Goal: Task Accomplishment & Management: Manage account settings

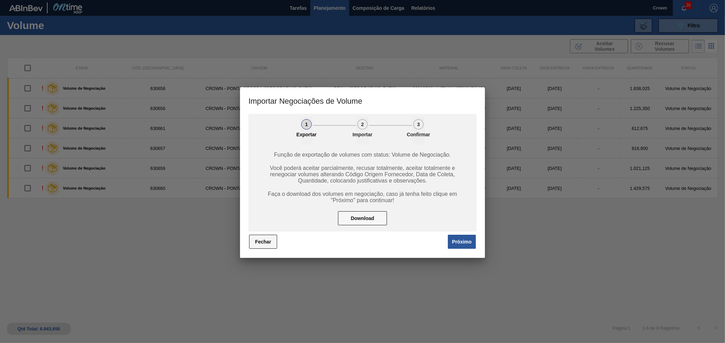
click at [272, 240] on button "Fechar" at bounding box center [263, 241] width 28 height 14
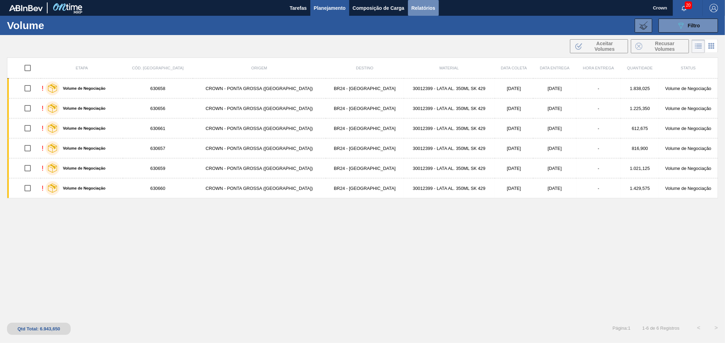
click at [415, 11] on span "Relatórios" at bounding box center [423, 8] width 24 height 8
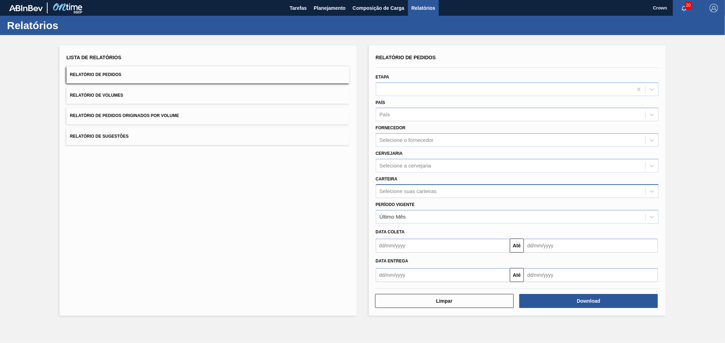
click at [413, 190] on div "Selecione suas carteiras" at bounding box center [408, 191] width 57 height 6
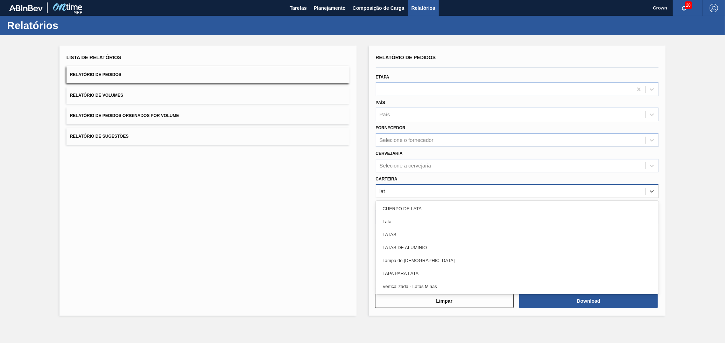
type input "lata"
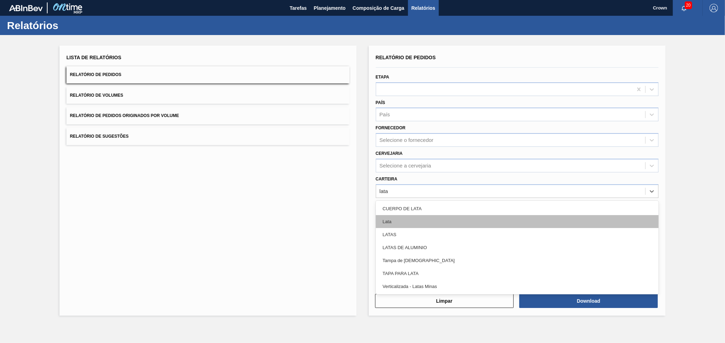
click at [407, 218] on div "Lata" at bounding box center [517, 221] width 283 height 13
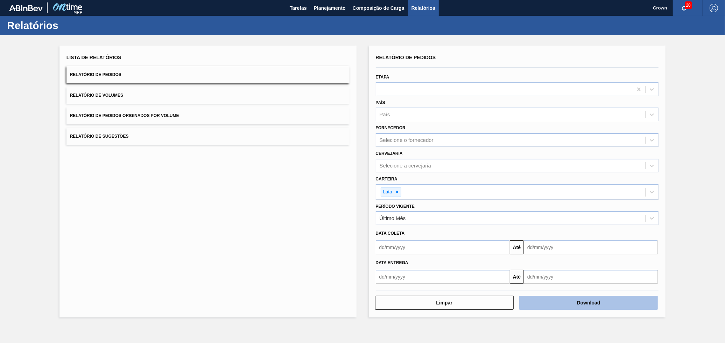
click at [558, 302] on button "Download" at bounding box center [588, 302] width 139 height 14
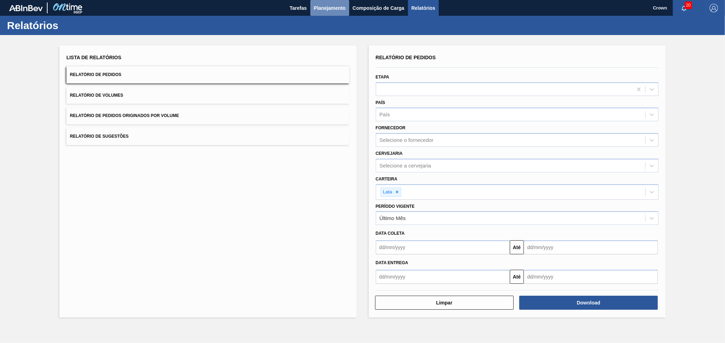
click at [320, 5] on span "Planejamento" at bounding box center [330, 8] width 32 height 8
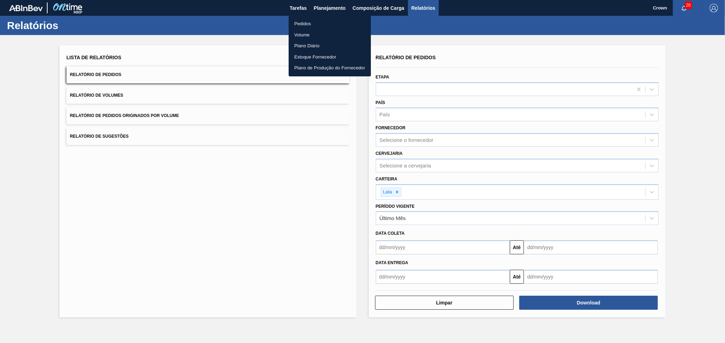
click at [309, 31] on li "Volume" at bounding box center [330, 34] width 82 height 11
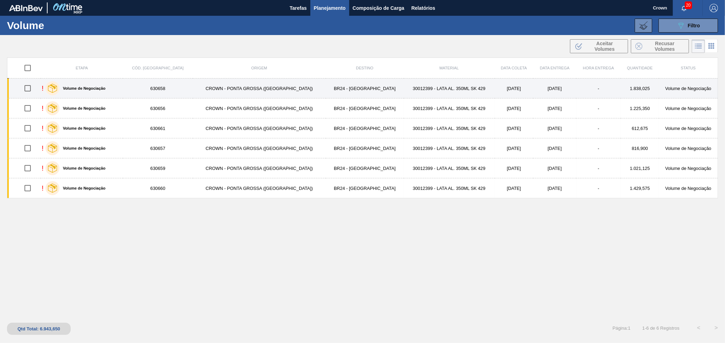
click at [543, 92] on td "[DATE]" at bounding box center [554, 88] width 43 height 20
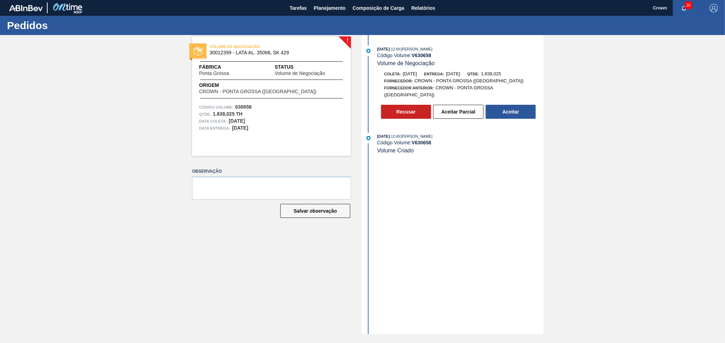
click at [519, 108] on button "Aceitar" at bounding box center [511, 112] width 50 height 14
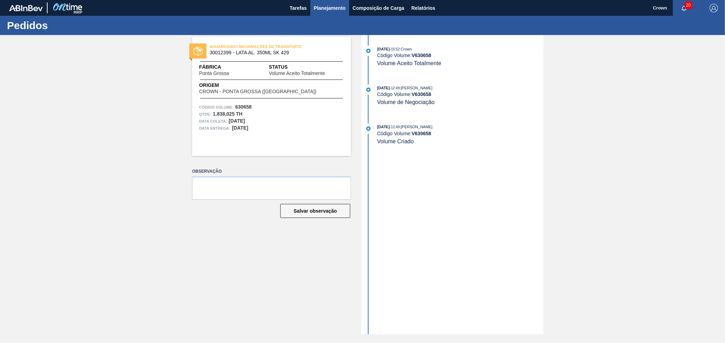
click at [330, 13] on button "Planejamento" at bounding box center [329, 8] width 39 height 16
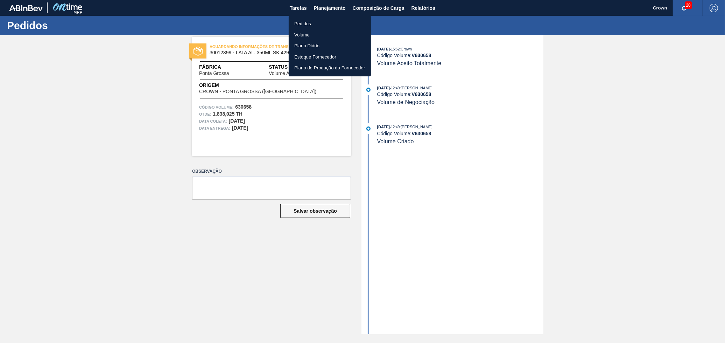
click at [309, 33] on li "Volume" at bounding box center [330, 34] width 82 height 11
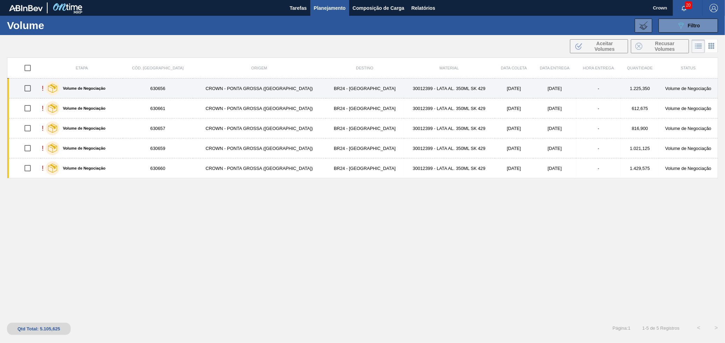
click at [29, 87] on input "checkbox" at bounding box center [27, 88] width 15 height 15
checkbox input "true"
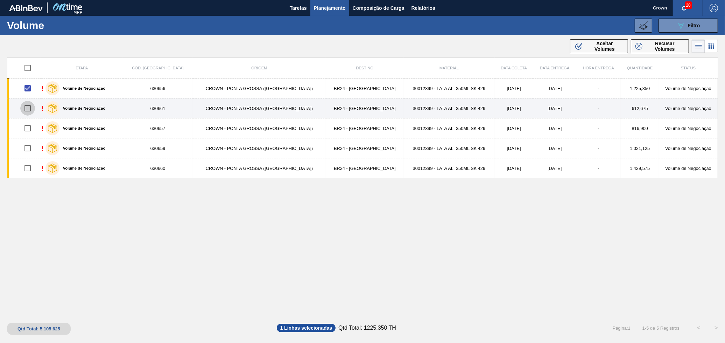
click at [32, 106] on input "checkbox" at bounding box center [27, 108] width 15 height 15
checkbox input "true"
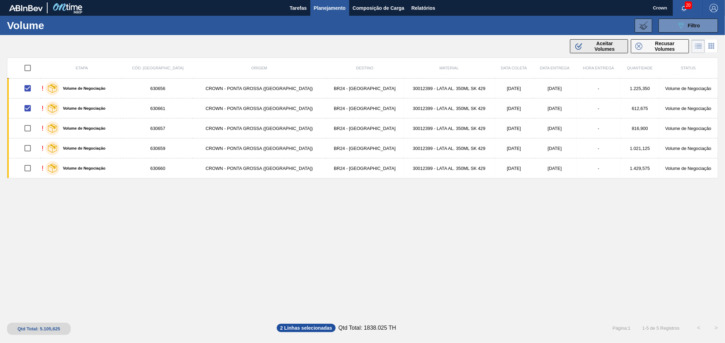
click at [585, 45] on div ".b{fill:var(--color-action-default)} Aceitar Volumes" at bounding box center [599, 46] width 49 height 11
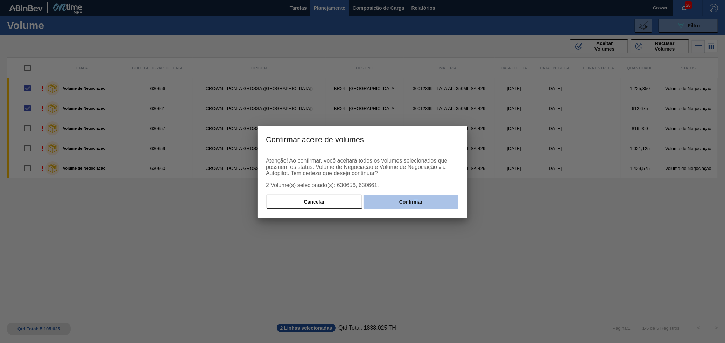
click at [417, 196] on div "Atenção! Ao confirmar, você aceitará todos os volumes selecionados que possuem …" at bounding box center [363, 185] width 210 height 66
click at [417, 195] on button "Confirmar" at bounding box center [411, 202] width 95 height 14
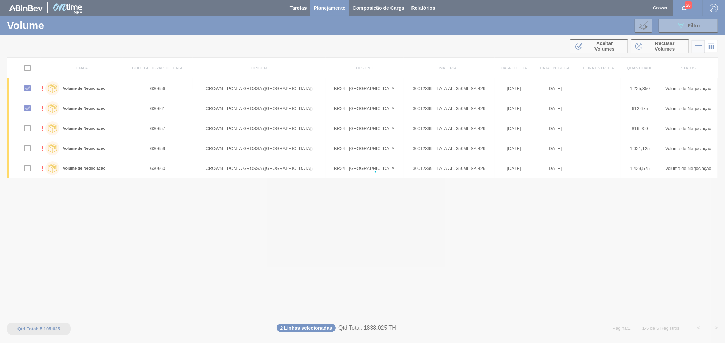
checkbox input "false"
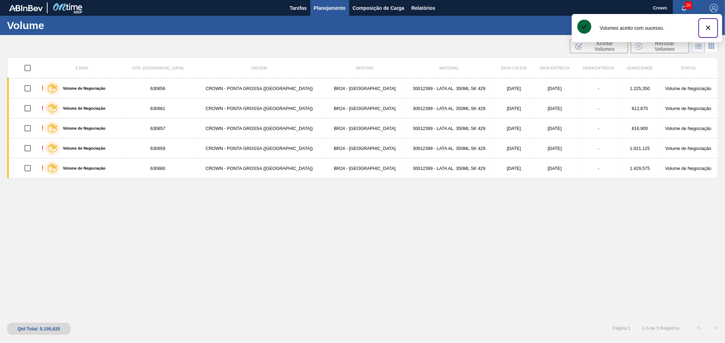
click at [713, 28] on button "botão de ícone" at bounding box center [708, 28] width 17 height 17
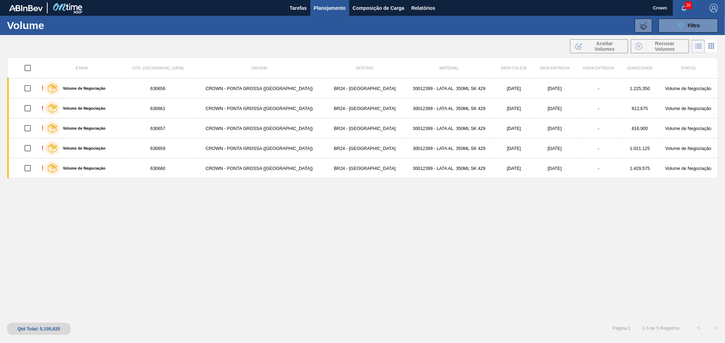
click at [239, 193] on div "Etapa Cód. Pedido Origem Destino Material Data coleta Data Entrega Hora Entrega…" at bounding box center [362, 186] width 711 height 259
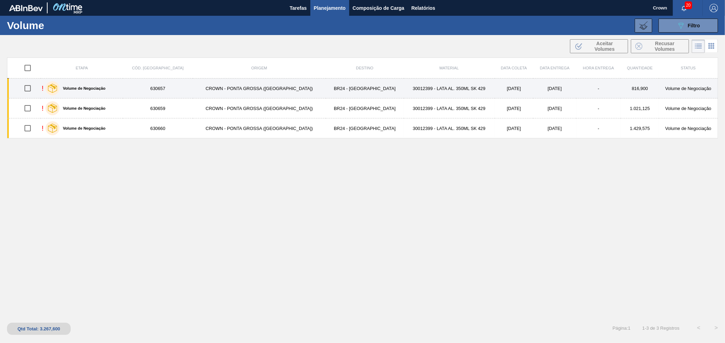
click at [122, 87] on div "! Volume de Negociação" at bounding box center [82, 87] width 80 height 17
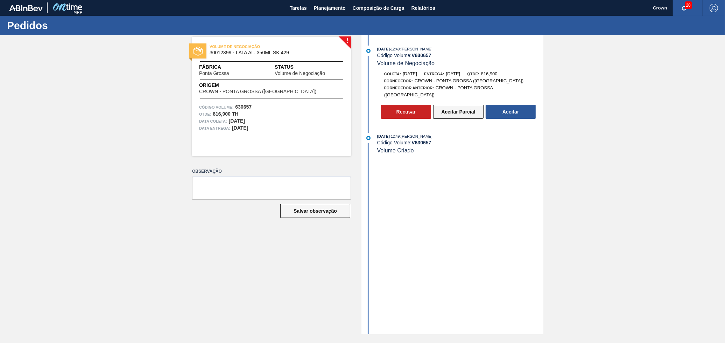
click at [454, 105] on button "Aceitar Parcial" at bounding box center [458, 112] width 50 height 14
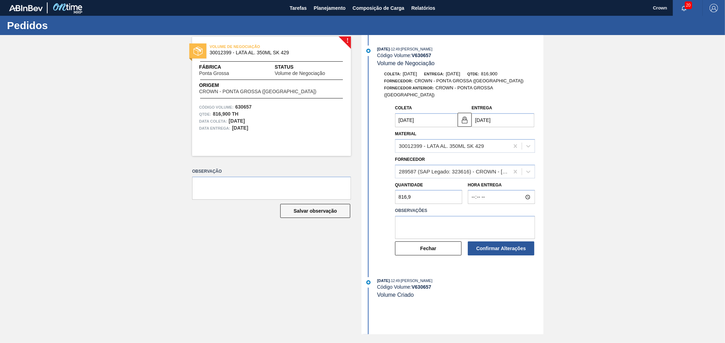
click at [394, 191] on div "Quantidade 816,9" at bounding box center [428, 192] width 73 height 24
click at [403, 193] on input "816,9" at bounding box center [428, 197] width 67 height 14
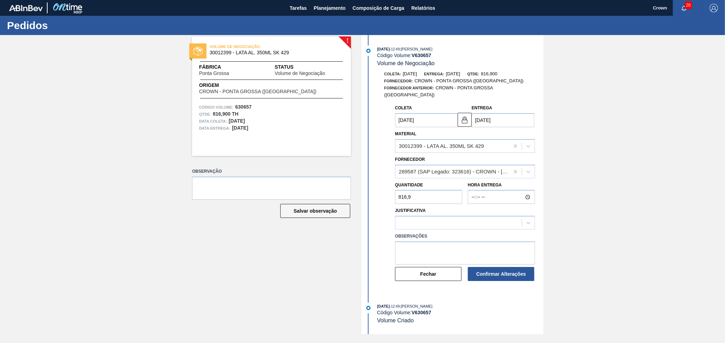
click at [404, 192] on input "816,9" at bounding box center [428, 197] width 67 height 14
click at [404, 191] on input "816,9" at bounding box center [428, 197] width 67 height 14
paste input "408,450"
type input "408,450"
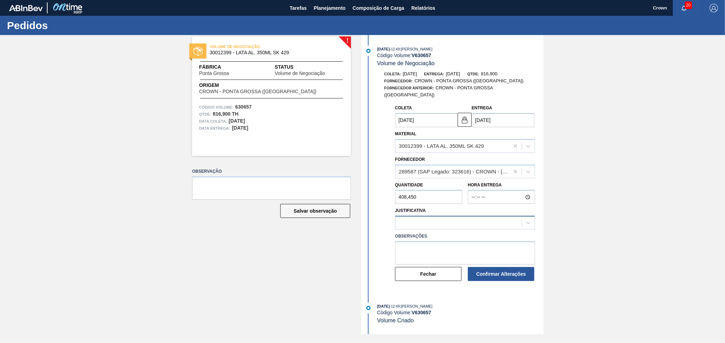
click at [438, 220] on div at bounding box center [458, 223] width 126 height 10
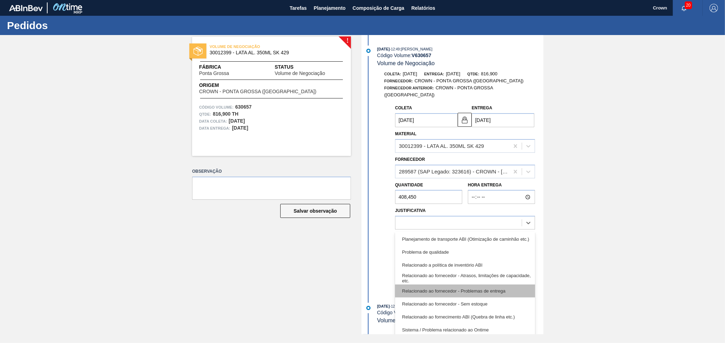
scroll to position [131, 0]
click at [375, 237] on div "Coleta 28/10/2025 Entrega 28/10/2025 Material 30012399 - LATA AL. 350ML SK 429 …" at bounding box center [453, 194] width 180 height 187
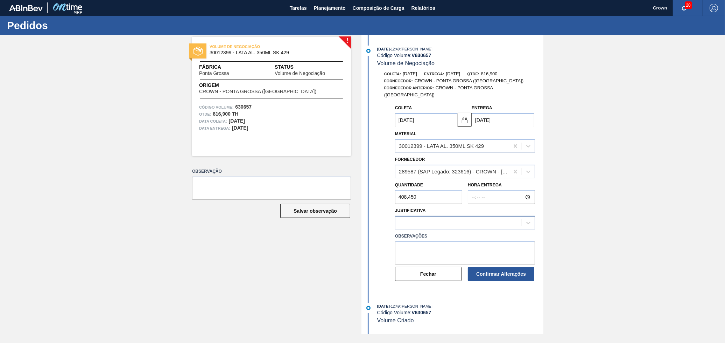
click at [416, 216] on div at bounding box center [465, 223] width 140 height 14
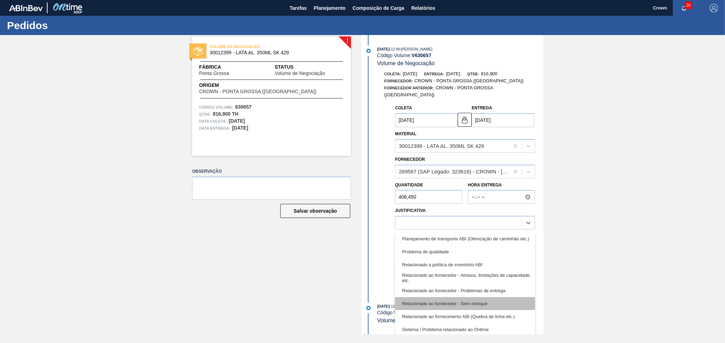
click at [465, 297] on div "Relacionado ao fornecedor - Sem estoque" at bounding box center [465, 303] width 140 height 13
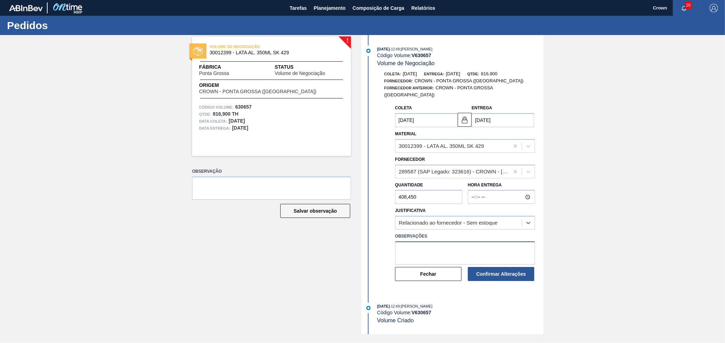
click at [435, 244] on textarea at bounding box center [465, 252] width 140 height 23
click at [487, 267] on button "Confirmar Alterações" at bounding box center [501, 274] width 66 height 14
click at [438, 246] on textarea at bounding box center [465, 252] width 140 height 23
type textarea "De acordo com retorno no D30"
click at [485, 267] on button "Confirmar Alterações" at bounding box center [501, 274] width 66 height 14
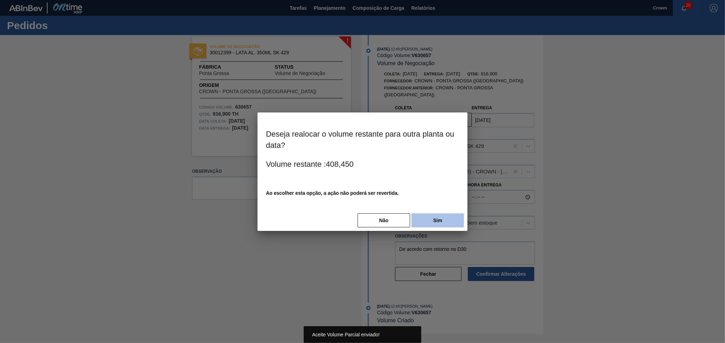
click at [424, 218] on button "Sim" at bounding box center [437, 220] width 52 height 14
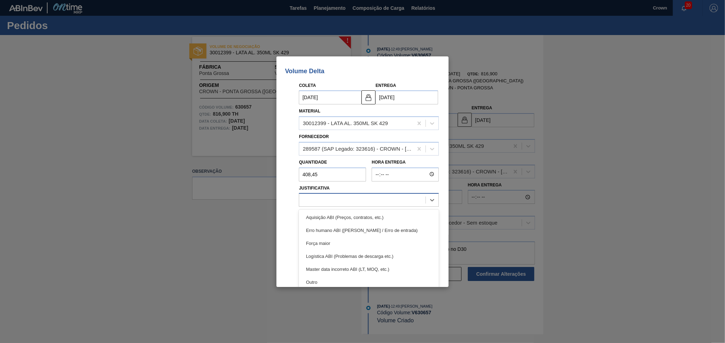
drag, startPoint x: 346, startPoint y: 197, endPoint x: 346, endPoint y: 203, distance: 6.6
click at [348, 197] on div at bounding box center [362, 200] width 126 height 10
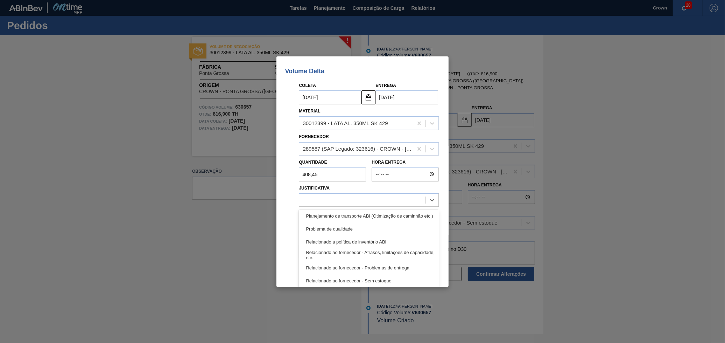
drag, startPoint x: 366, startPoint y: 275, endPoint x: 355, endPoint y: 243, distance: 33.5
click at [366, 276] on div "Relacionado ao fornecedor - Sem estoque" at bounding box center [369, 280] width 140 height 13
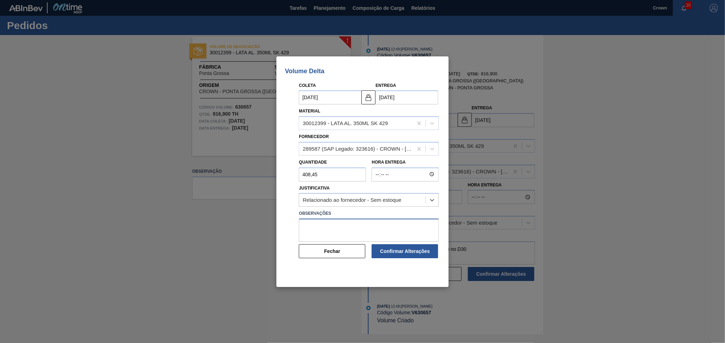
click at [350, 236] on textarea at bounding box center [369, 229] width 140 height 23
type textarea "De acordo com o retorno no D30"
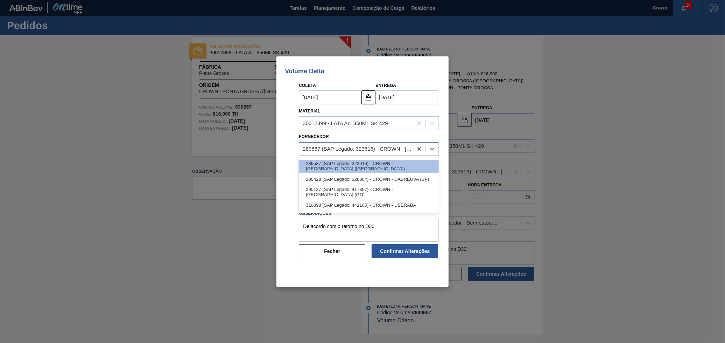
click at [375, 146] on div "289587 (SAP Legado: 323616) - CROWN - PONTA GROSSA (PR)" at bounding box center [358, 149] width 111 height 6
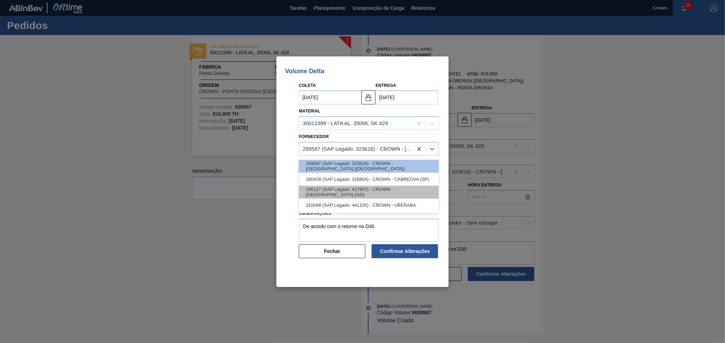
click at [404, 189] on div "295127 (SAP Legado: 417807) - CROWN - RIO VERDE (GO)" at bounding box center [369, 191] width 140 height 13
type input "[DATE]"
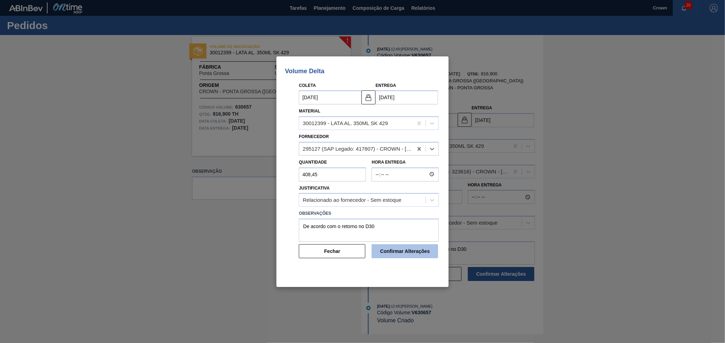
click at [394, 249] on button "Confirmar Alterações" at bounding box center [405, 251] width 66 height 14
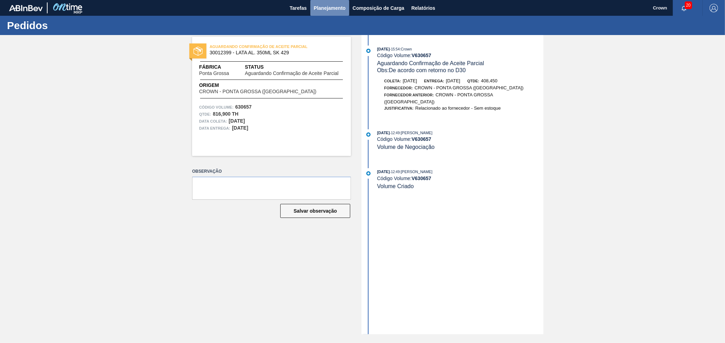
click at [325, 1] on button "Planejamento" at bounding box center [329, 8] width 39 height 16
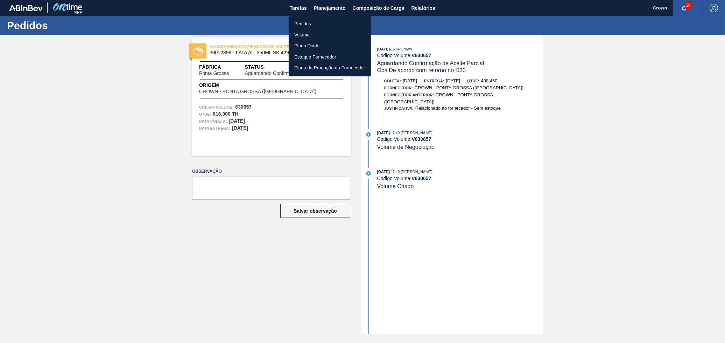
click at [327, 36] on li "Volume" at bounding box center [330, 34] width 82 height 11
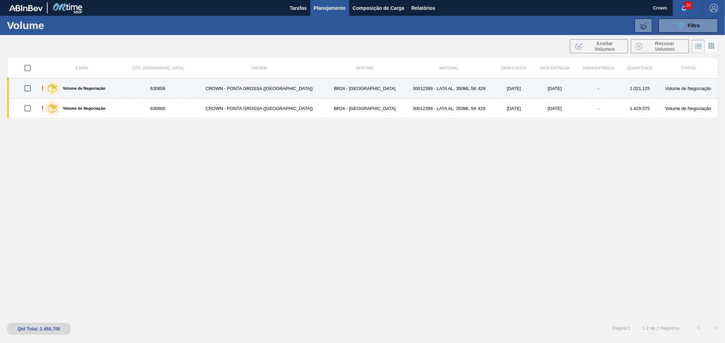
click at [424, 90] on td "30012399 - LATA AL. 350ML SK 429" at bounding box center [449, 88] width 91 height 20
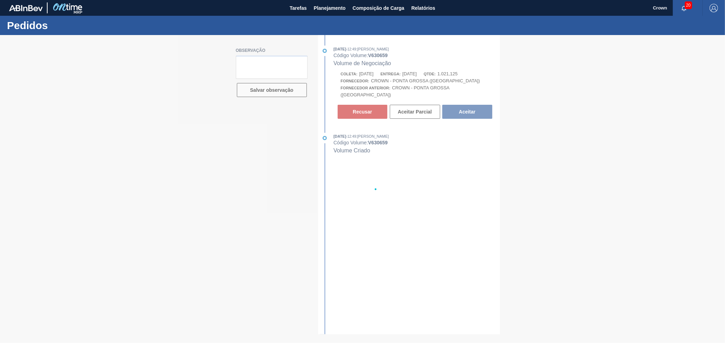
click at [413, 109] on div at bounding box center [362, 189] width 725 height 308
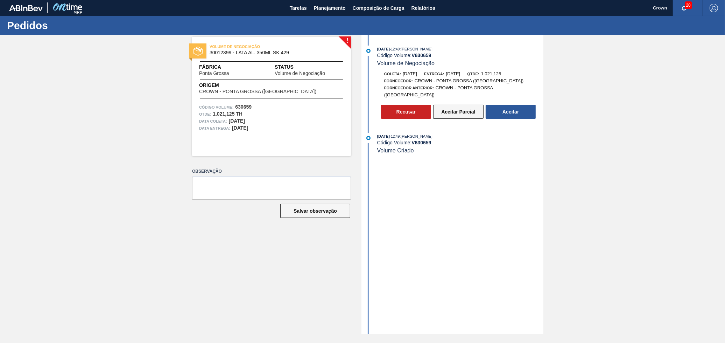
click at [470, 105] on button "Aceitar Parcial" at bounding box center [458, 112] width 50 height 14
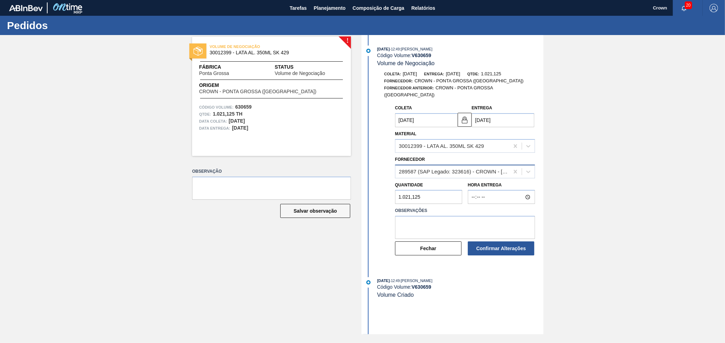
click at [446, 168] on div "289587 (SAP Legado: 323616) - CROWN - PONTA GROSSA (PR)" at bounding box center [454, 171] width 111 height 6
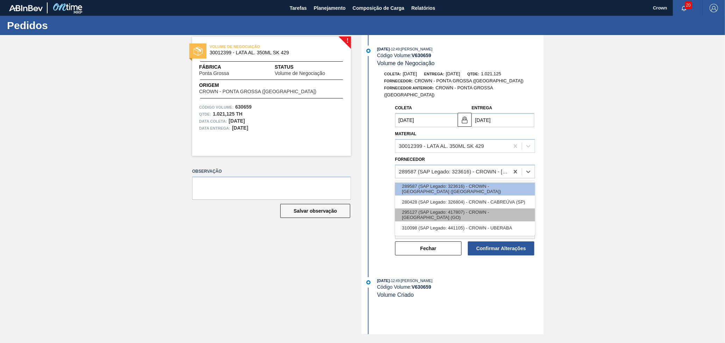
click at [464, 213] on div "295127 (SAP Legado: 417807) - CROWN - RIO VERDE (GO)" at bounding box center [465, 214] width 140 height 13
type input "[DATE]"
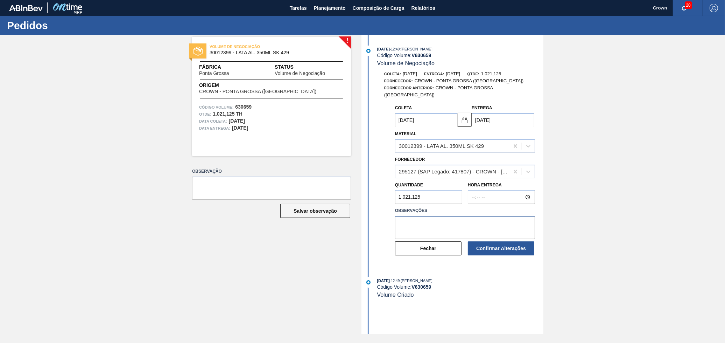
click at [462, 217] on textarea at bounding box center [465, 227] width 140 height 23
type textarea "De acordo com o retorno do D30"
click at [496, 242] on button "Confirmar Alterações" at bounding box center [501, 248] width 66 height 14
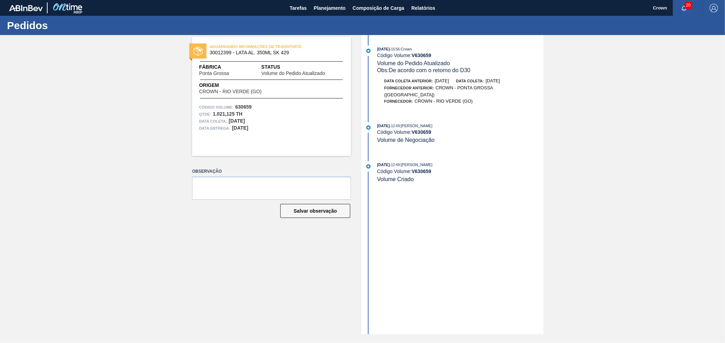
click at [343, 231] on div "Observação Salvar observação" at bounding box center [271, 198] width 159 height 65
click at [329, 4] on span "Planejamento" at bounding box center [330, 8] width 32 height 8
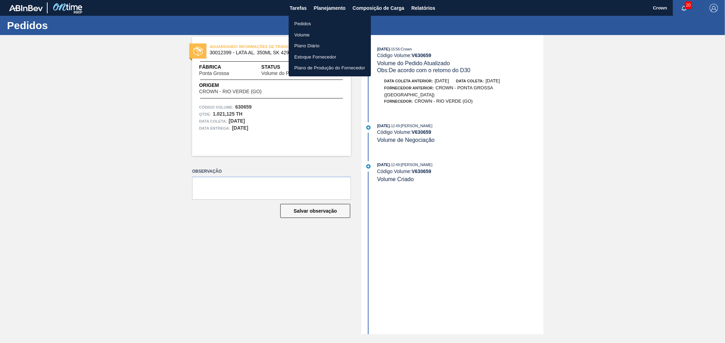
click at [310, 32] on li "Volume" at bounding box center [330, 34] width 82 height 11
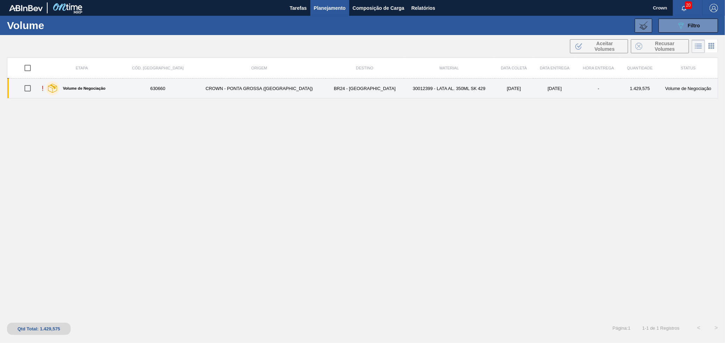
click at [404, 90] on td "30012399 - LATA AL. 350ML SK 429" at bounding box center [449, 88] width 91 height 20
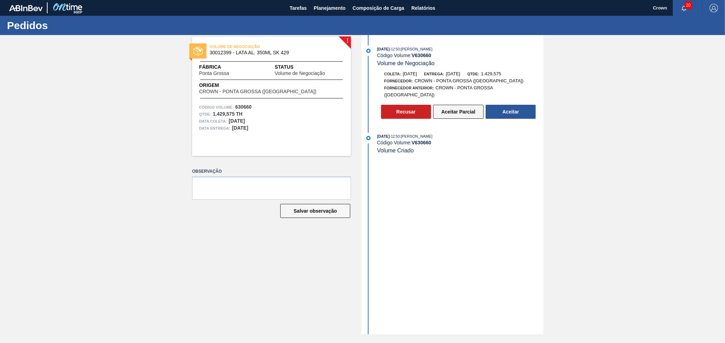
click at [438, 108] on button "Aceitar Parcial" at bounding box center [458, 112] width 50 height 14
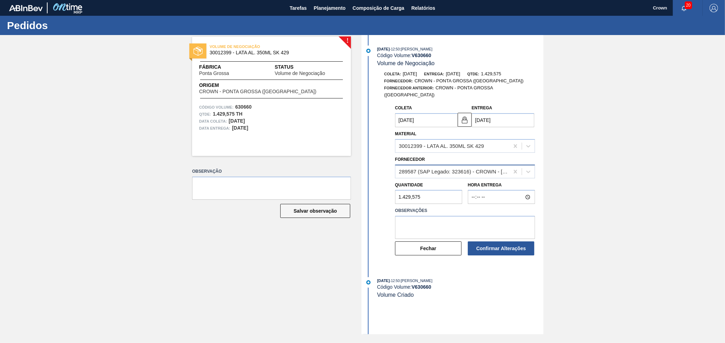
click at [432, 168] on div "289587 (SAP Legado: 323616) - CROWN - PONTA GROSSA (PR)" at bounding box center [454, 171] width 111 height 6
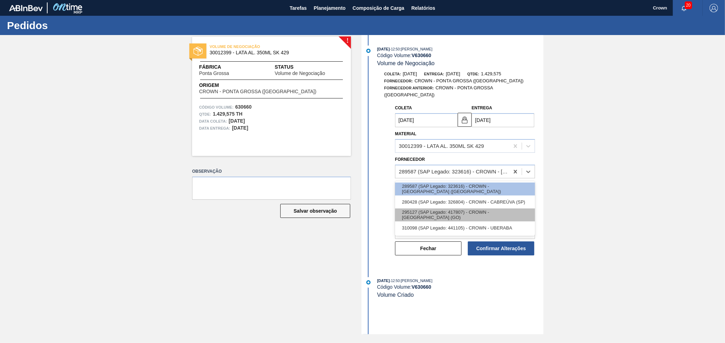
click at [435, 209] on div "295127 (SAP Legado: 417807) - CROWN - RIO VERDE (GO)" at bounding box center [465, 214] width 140 height 13
type input "28/10/2025"
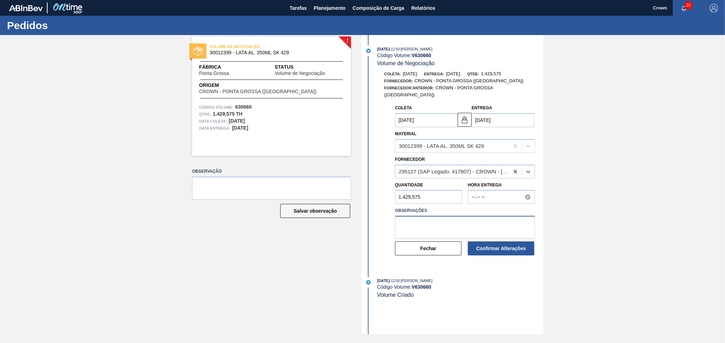
click at [423, 220] on textarea at bounding box center [465, 227] width 140 height 23
type textarea "d"
type textarea "De acordo com o retorno do D30"
click at [501, 244] on button "Confirmar Alterações" at bounding box center [501, 248] width 66 height 14
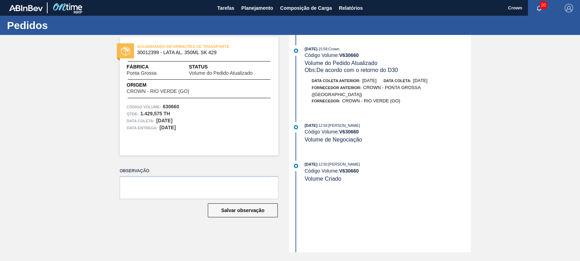
click at [0, 192] on div "AGUARDANDO INFORMAÇÕES DE TRANSPORTE 30012399 - LATA AL. 350ML SK 429 Fábrica P…" at bounding box center [290, 144] width 580 height 218
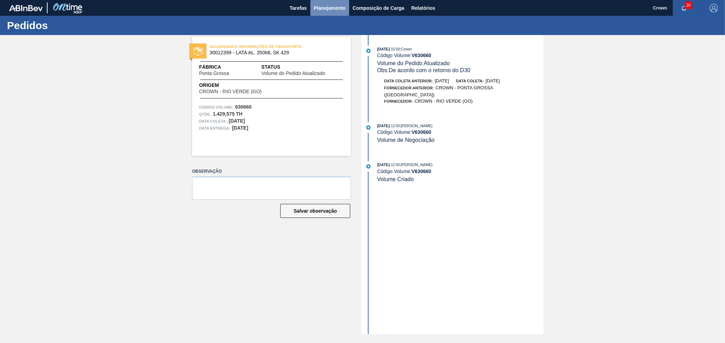
click at [314, 8] on span "Planejamento" at bounding box center [330, 8] width 32 height 8
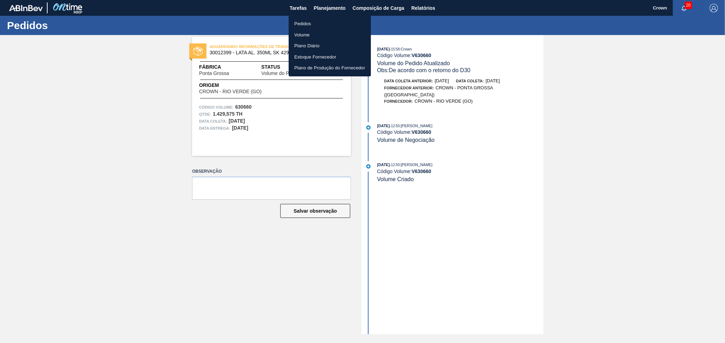
click at [303, 33] on li "Volume" at bounding box center [330, 34] width 82 height 11
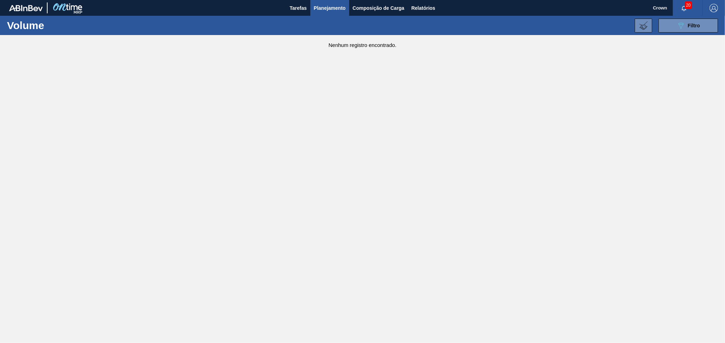
click at [675, 33] on div "089F7B8B-B2A5-4AFE-B5C0-19BA573D28AC Filtro Código Volume Etapa Volume de Negoc…" at bounding box center [417, 25] width 609 height 21
click at [675, 32] on button "089F7B8B-B2A5-4AFE-B5C0-19BA573D28AC Filtro" at bounding box center [687, 26] width 59 height 14
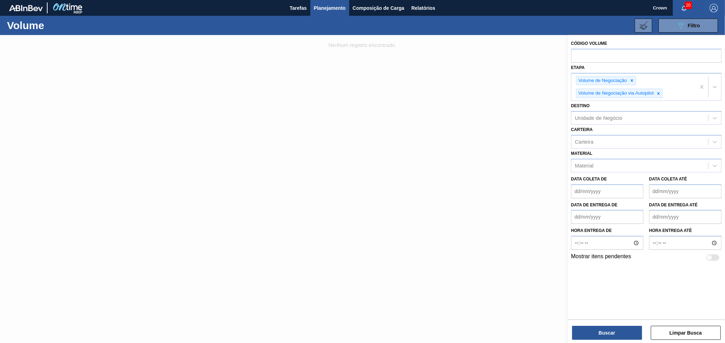
click at [496, 178] on div at bounding box center [362, 206] width 725 height 343
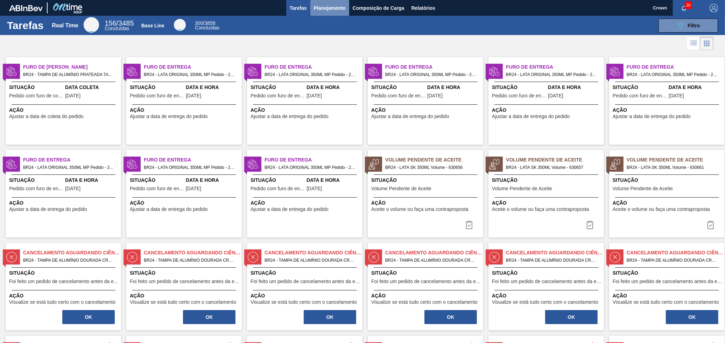
click at [334, 8] on span "Planejamento" at bounding box center [330, 8] width 32 height 8
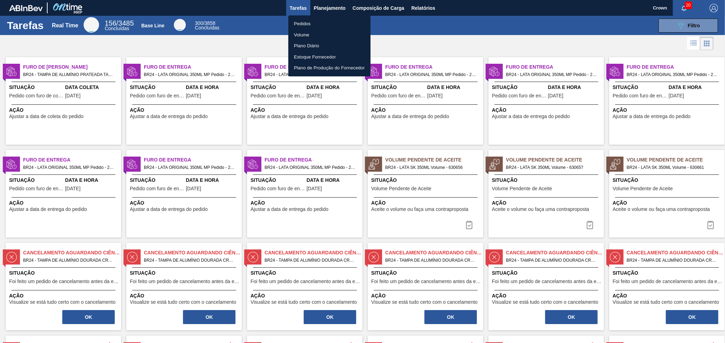
click at [334, 19] on li "Pedidos" at bounding box center [329, 23] width 82 height 11
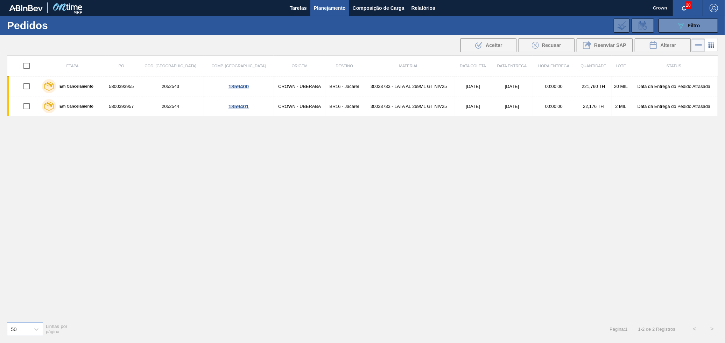
drag, startPoint x: 696, startPoint y: 23, endPoint x: 64, endPoint y: 184, distance: 652.3
click at [64, 184] on main "Tarefas Planejamento Composição de Carga Relatórios Crown 20 Marcar todas como …" at bounding box center [362, 171] width 725 height 343
click at [35, 73] on th at bounding box center [23, 66] width 32 height 21
click at [28, 66] on input "checkbox" at bounding box center [26, 65] width 15 height 15
checkbox input "true"
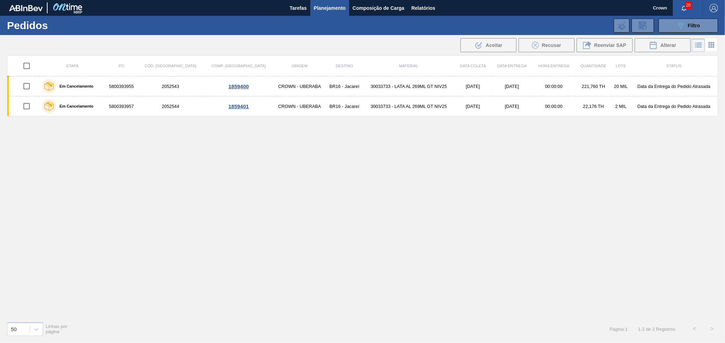
checkbox input "true"
click at [578, 47] on div ".b{fill:var(--color-action-default)} Aceitar Recusar Reenviar SAP Alterar" at bounding box center [575, 45] width 232 height 16
click at [29, 66] on input "checkbox" at bounding box center [26, 65] width 15 height 15
checkbox input "false"
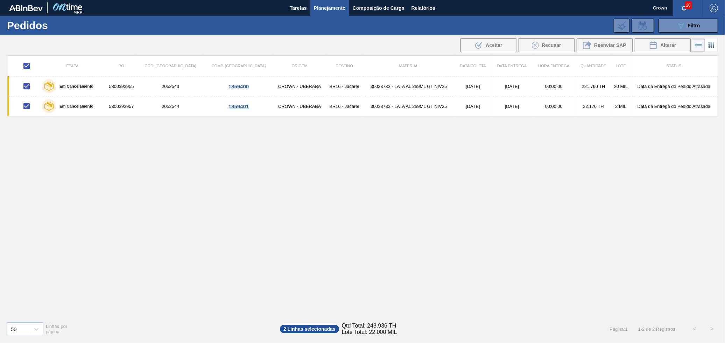
checkbox input "false"
click at [689, 27] on span "Filtro" at bounding box center [694, 26] width 12 height 6
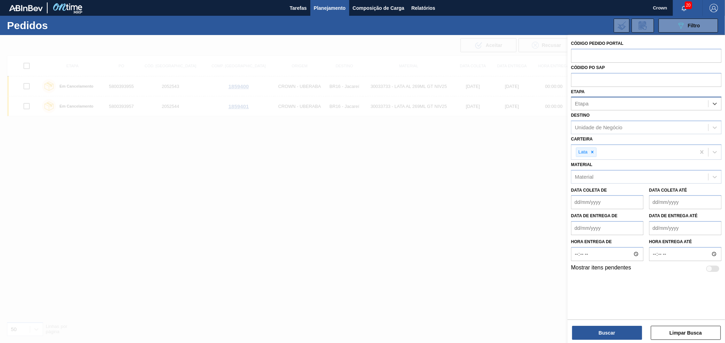
click at [606, 106] on div "Etapa" at bounding box center [639, 104] width 137 height 10
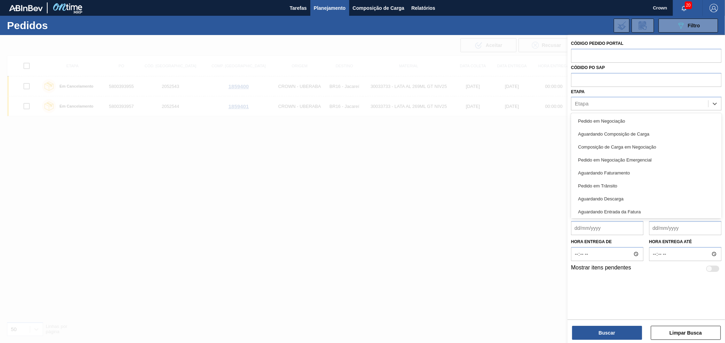
drag, startPoint x: 634, startPoint y: 167, endPoint x: 632, endPoint y: 179, distance: 11.9
click at [635, 168] on div "Aguardando Faturamento" at bounding box center [646, 172] width 150 height 13
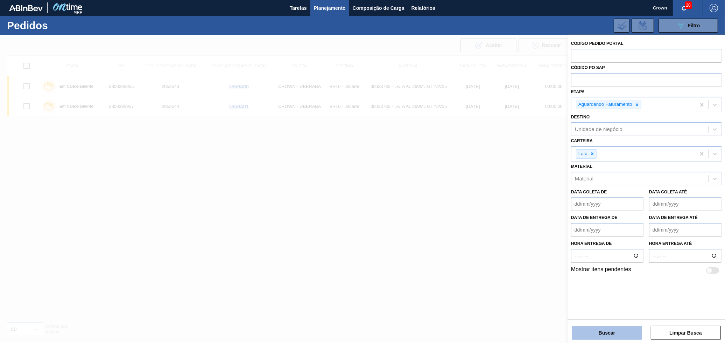
click at [588, 339] on button "Buscar" at bounding box center [607, 332] width 70 height 14
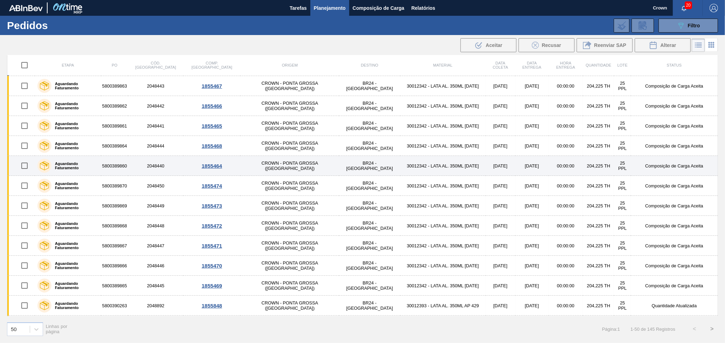
scroll to position [78, 0]
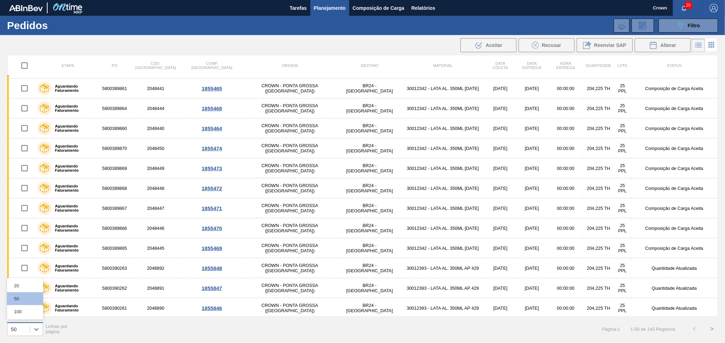
click at [27, 329] on div "50" at bounding box center [18, 329] width 22 height 10
click at [30, 306] on div "100" at bounding box center [25, 311] width 36 height 13
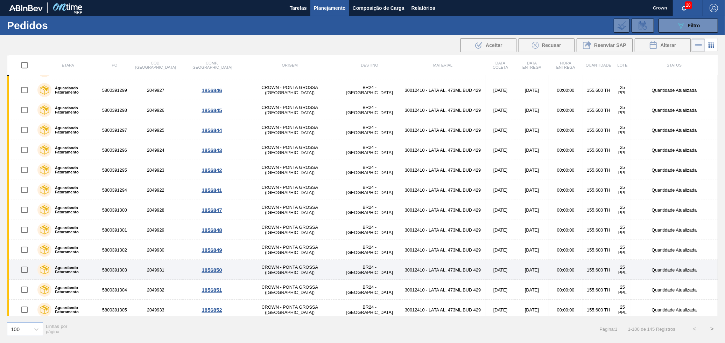
drag, startPoint x: 451, startPoint y: 170, endPoint x: 462, endPoint y: 276, distance: 106.3
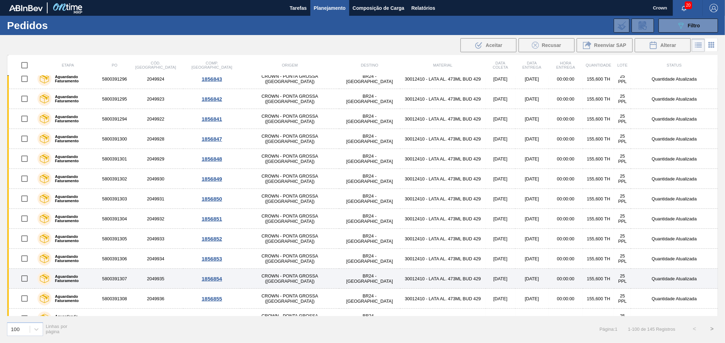
scroll to position [1755, 0]
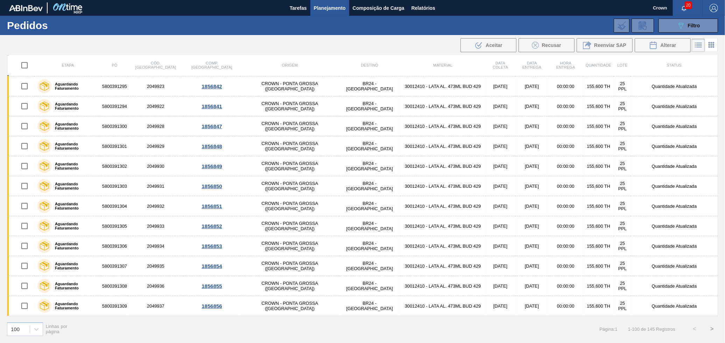
click at [712, 324] on button ">" at bounding box center [711, 328] width 17 height 17
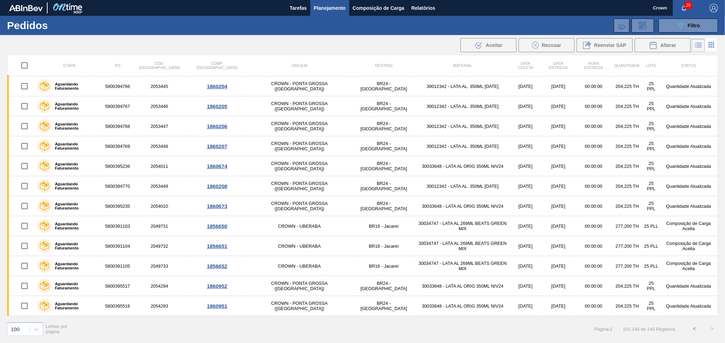
scroll to position [658, 0]
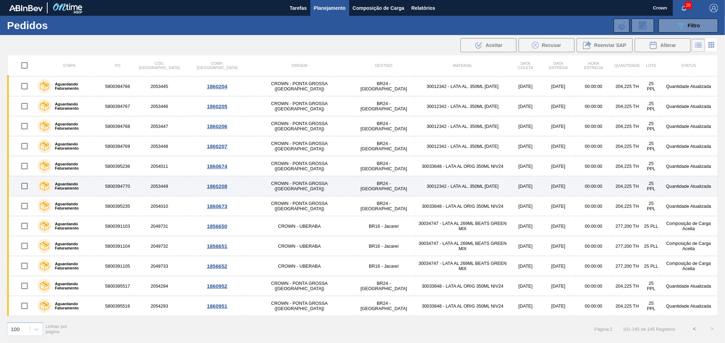
click at [510, 182] on td "[DATE]" at bounding box center [525, 186] width 31 height 20
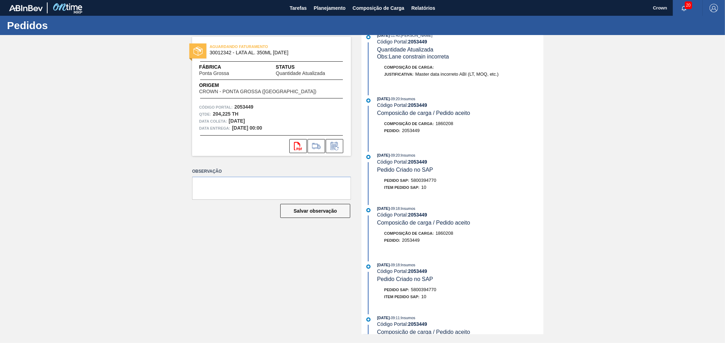
scroll to position [1, 0]
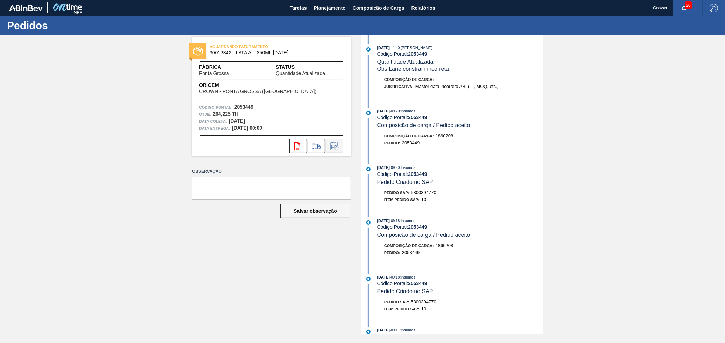
click at [338, 147] on icon at bounding box center [336, 148] width 4 height 4
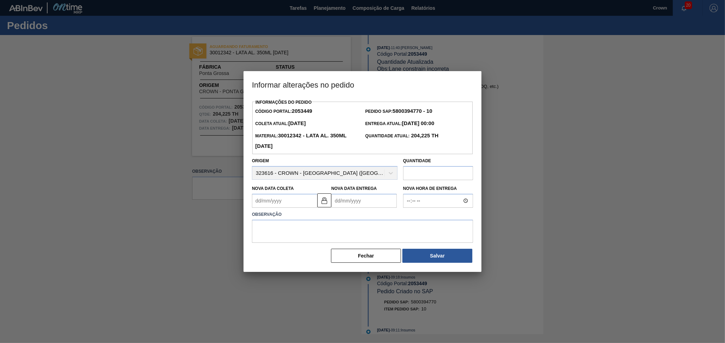
click at [385, 173] on div "Origem 323616 - CROWN - [GEOGRAPHIC_DATA] ([GEOGRAPHIC_DATA])" at bounding box center [325, 168] width 146 height 24
drag, startPoint x: 340, startPoint y: 175, endPoint x: 336, endPoint y: 172, distance: 4.5
click at [338, 173] on div "Origem 323616 - CROWN - [GEOGRAPHIC_DATA] ([GEOGRAPHIC_DATA])" at bounding box center [325, 168] width 146 height 24
click at [333, 170] on div "Origem 323616 - CROWN - [GEOGRAPHIC_DATA] ([GEOGRAPHIC_DATA])" at bounding box center [325, 168] width 146 height 24
click at [362, 254] on button "Fechar" at bounding box center [366, 255] width 70 height 14
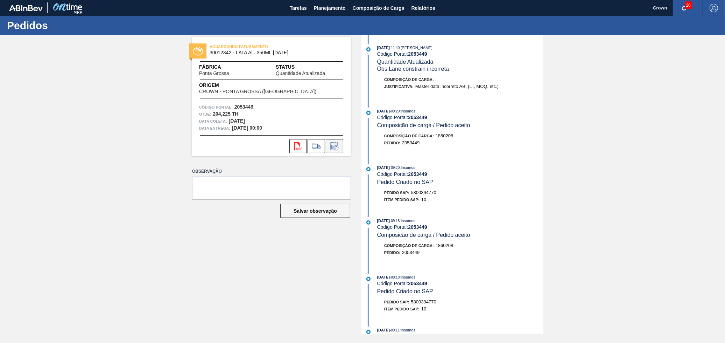
click at [331, 144] on icon at bounding box center [334, 146] width 7 height 8
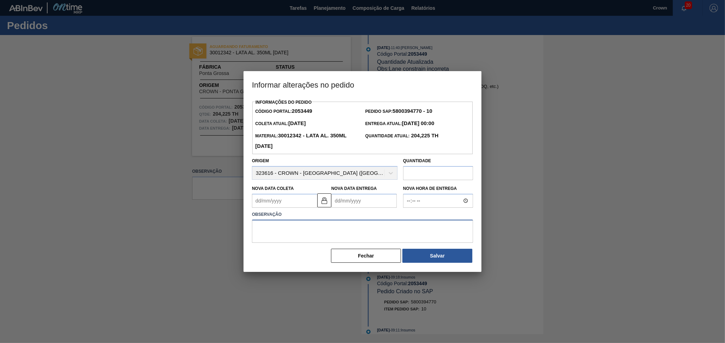
click at [371, 236] on textarea at bounding box center [362, 230] width 221 height 23
click at [384, 172] on div "Origem 323616 - CROWN - [GEOGRAPHIC_DATA] ([GEOGRAPHIC_DATA])" at bounding box center [325, 168] width 146 height 24
click at [337, 200] on Entrega2053449 "Nova Data Entrega" at bounding box center [363, 200] width 65 height 14
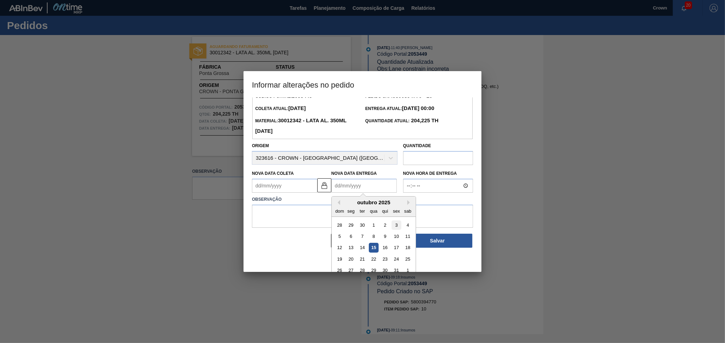
scroll to position [23, 0]
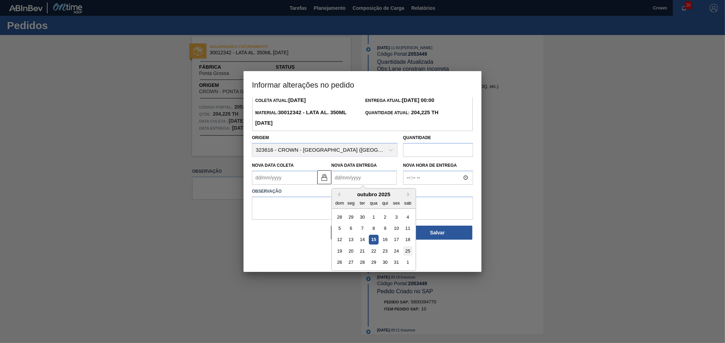
click at [409, 250] on div "25" at bounding box center [407, 250] width 9 height 9
type Coleta2053449 "[DATE]"
type Entrega2053449 "[DATE]"
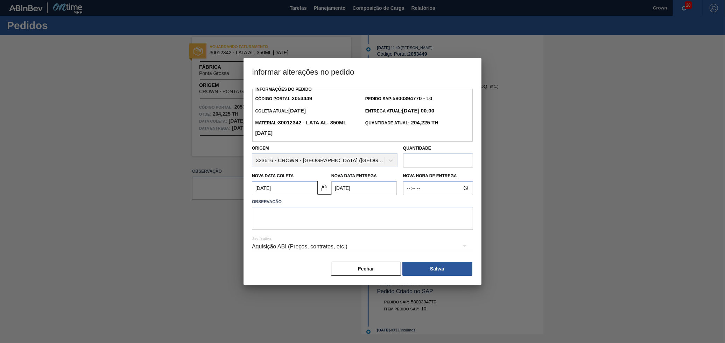
click at [380, 158] on div "Origem 323616 - CROWN - [GEOGRAPHIC_DATA] ([GEOGRAPHIC_DATA])" at bounding box center [325, 155] width 146 height 24
click at [388, 161] on div "Origem 323616 - CROWN - [GEOGRAPHIC_DATA] ([GEOGRAPHIC_DATA])" at bounding box center [325, 155] width 146 height 24
click at [358, 155] on div "Origem 323616 - CROWN - [GEOGRAPHIC_DATA] ([GEOGRAPHIC_DATA])" at bounding box center [325, 155] width 146 height 24
click at [340, 162] on div "Origem 323616 - CROWN - [GEOGRAPHIC_DATA] ([GEOGRAPHIC_DATA])" at bounding box center [325, 155] width 146 height 24
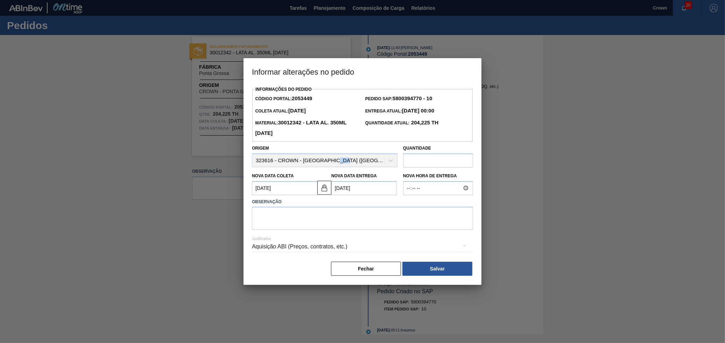
click at [340, 162] on div "Origem 323616 - CROWN - [GEOGRAPHIC_DATA] ([GEOGRAPHIC_DATA])" at bounding box center [325, 155] width 146 height 24
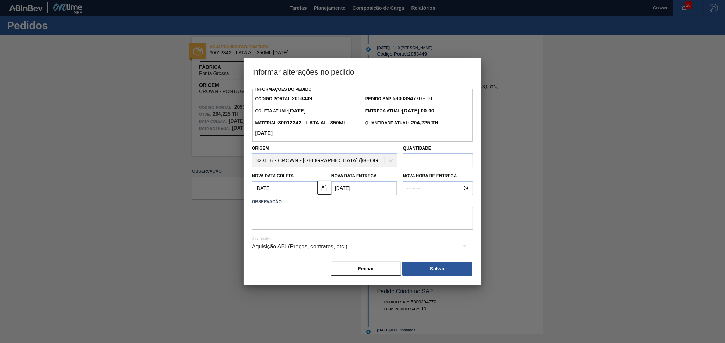
click at [348, 248] on div "Aquisição ABI (Preços, contratos, etc.)" at bounding box center [362, 247] width 221 height 20
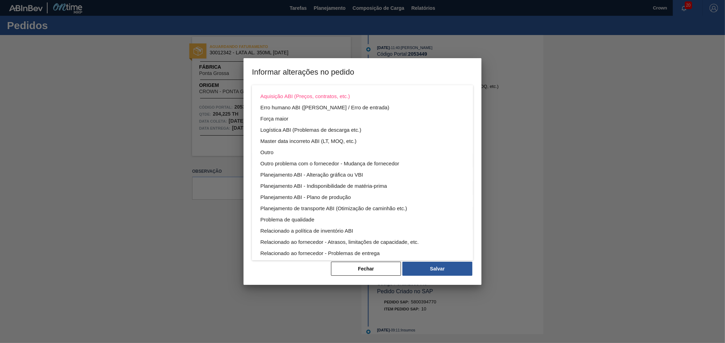
click at [358, 270] on div "Aquisição ABI (Preços, contratos, etc.) Erro humano ABI (Cálculo / Erro de entr…" at bounding box center [362, 171] width 725 height 343
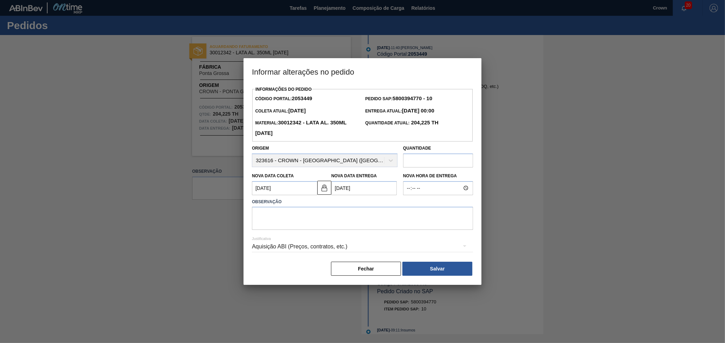
click at [348, 265] on button "Fechar" at bounding box center [366, 268] width 70 height 14
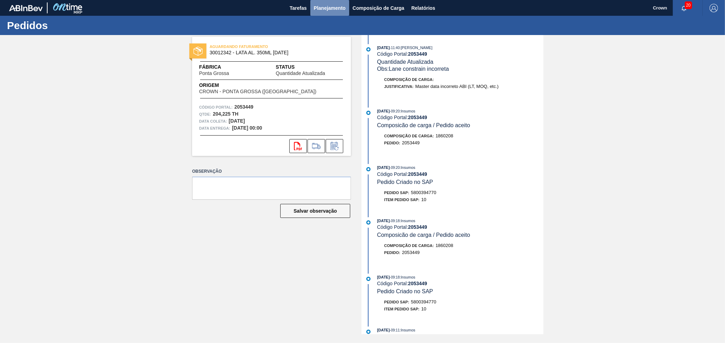
click at [326, 10] on span "Planejamento" at bounding box center [330, 8] width 32 height 8
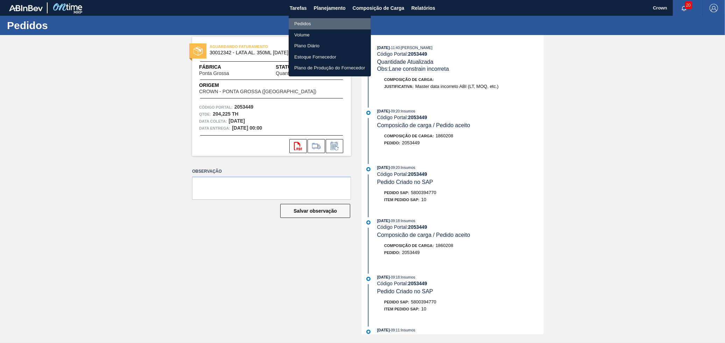
click at [302, 24] on li "Pedidos" at bounding box center [330, 23] width 82 height 11
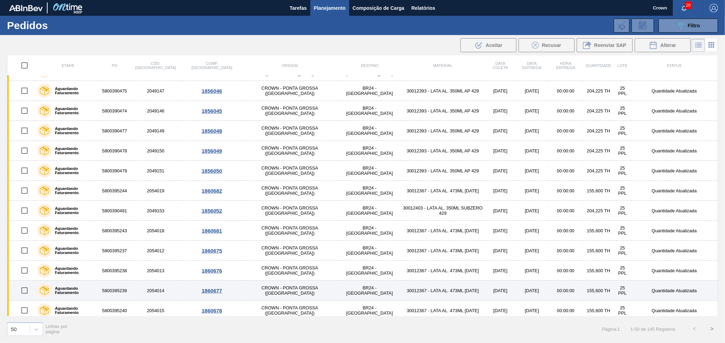
scroll to position [739, 0]
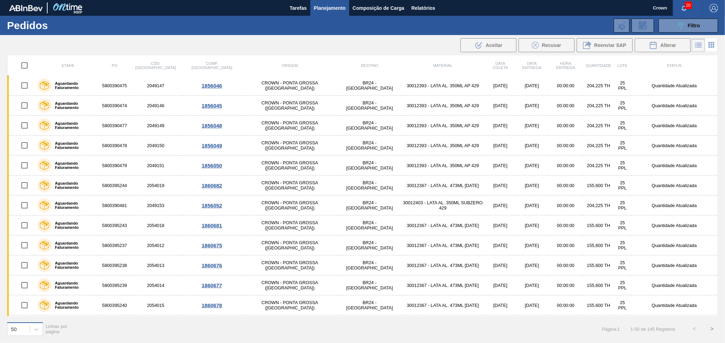
click at [22, 330] on div "50" at bounding box center [18, 329] width 22 height 10
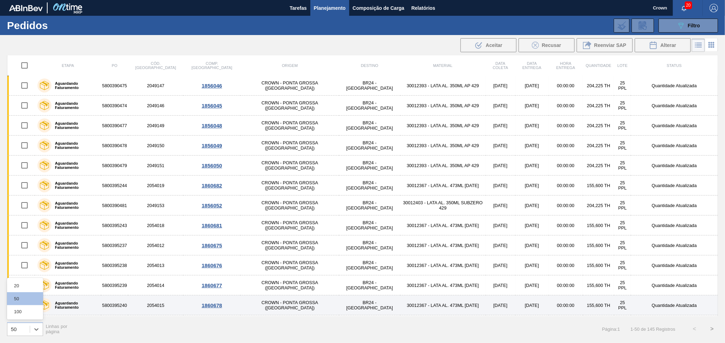
click at [20, 310] on div "100" at bounding box center [25, 311] width 36 height 13
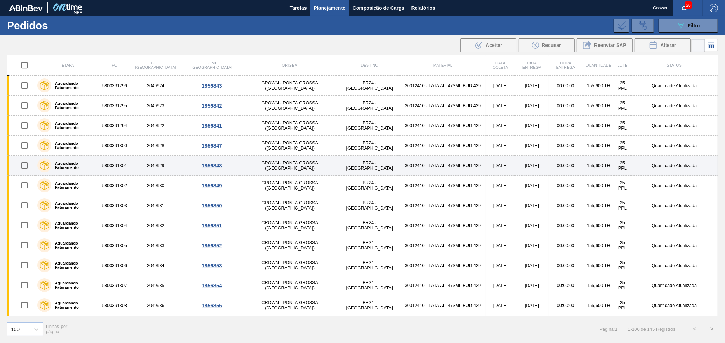
scroll to position [1755, 0]
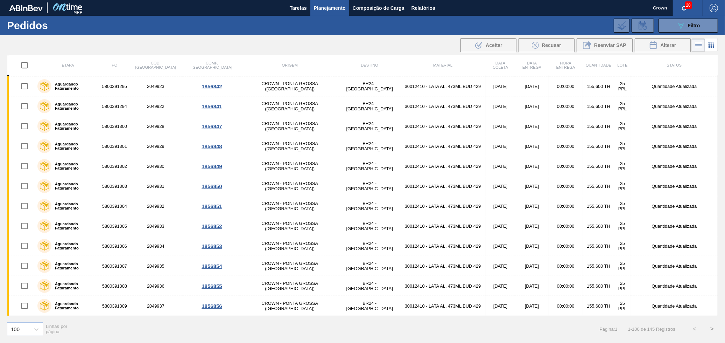
click at [712, 332] on button ">" at bounding box center [711, 328] width 17 height 17
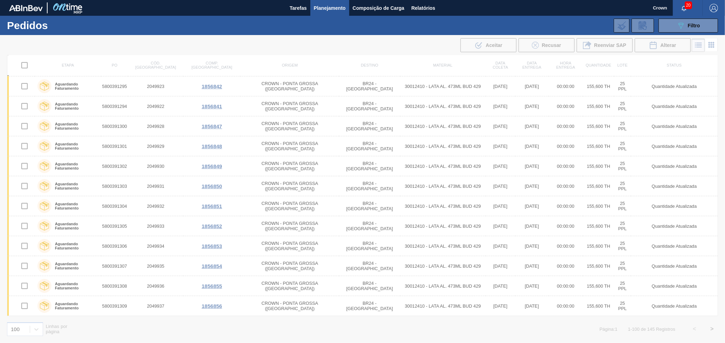
scroll to position [658, 0]
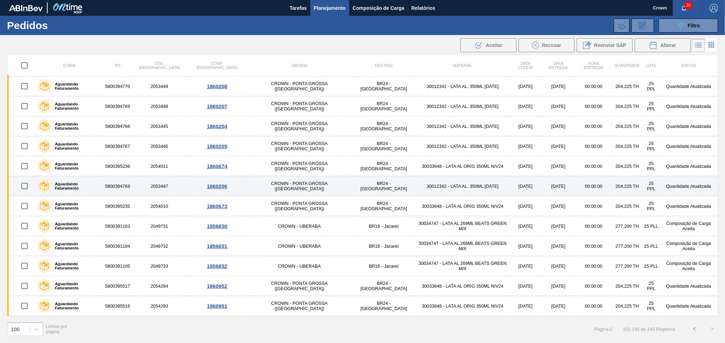
click at [541, 189] on td "[DATE]" at bounding box center [558, 186] width 35 height 20
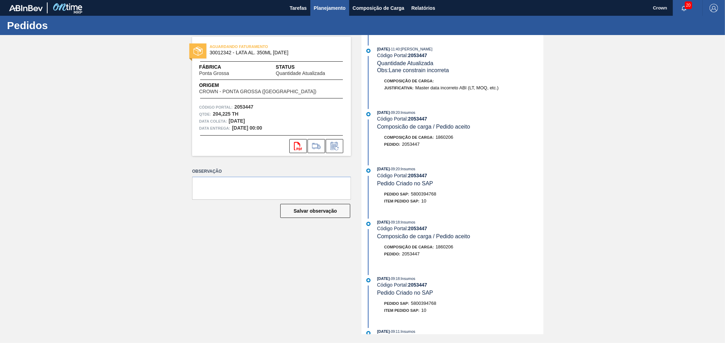
click at [329, 0] on button "Planejamento" at bounding box center [329, 8] width 39 height 16
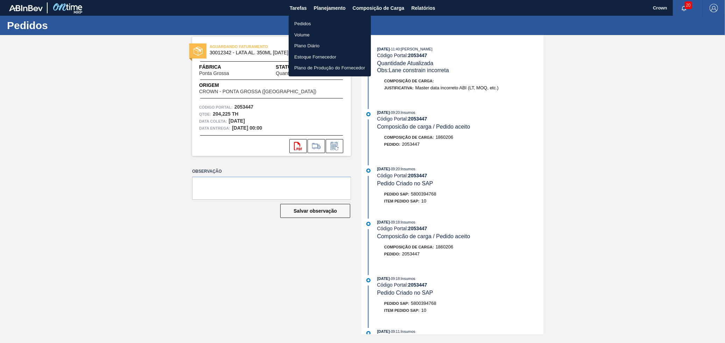
drag, startPoint x: 422, startPoint y: 114, endPoint x: 397, endPoint y: 135, distance: 32.8
click at [422, 115] on div at bounding box center [362, 171] width 725 height 343
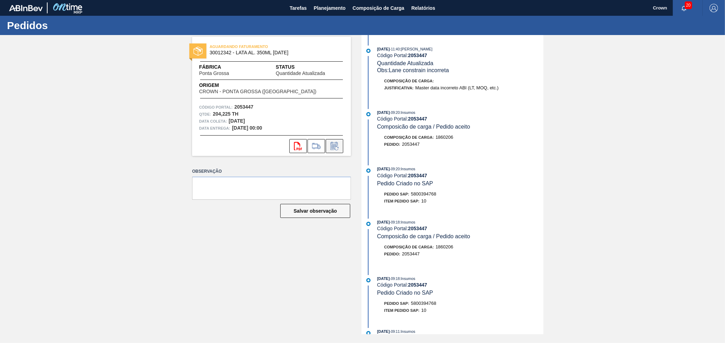
click at [341, 147] on button at bounding box center [334, 146] width 17 height 14
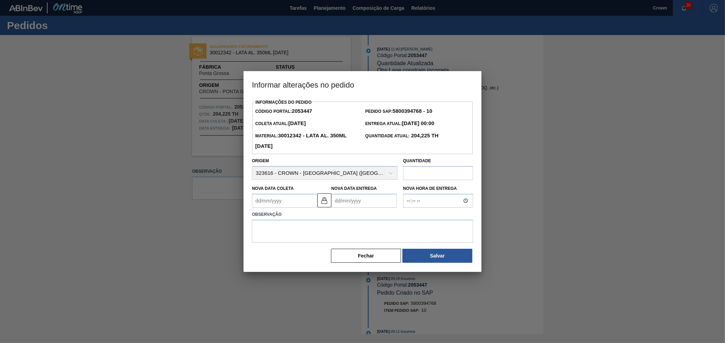
click at [378, 183] on div "Nova Data Coleta Nova Data Entrega" at bounding box center [324, 195] width 151 height 26
click at [392, 172] on div "Origem 323616 - CROWN - [GEOGRAPHIC_DATA] ([GEOGRAPHIC_DATA])" at bounding box center [325, 168] width 146 height 24
click at [393, 174] on div "Origem 323616 - CROWN - [GEOGRAPHIC_DATA] ([GEOGRAPHIC_DATA])" at bounding box center [325, 168] width 146 height 24
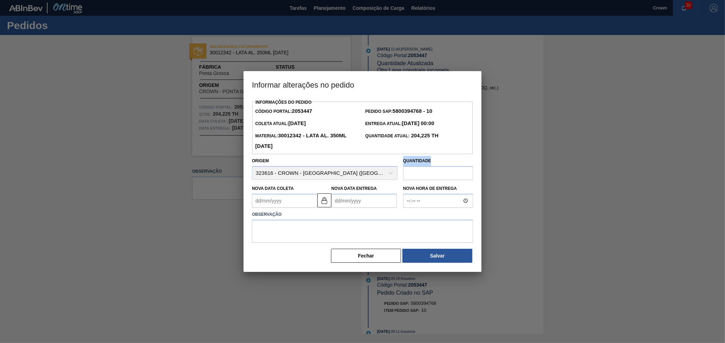
click at [393, 174] on div "Origem 323616 - CROWN - [GEOGRAPHIC_DATA] ([GEOGRAPHIC_DATA])" at bounding box center [325, 168] width 146 height 24
click at [374, 246] on div "Informações do Pedido Código Portal: 2053447 Pedido SAP: 5800394768 - 10 Coleta…" at bounding box center [362, 180] width 221 height 166
click at [366, 256] on button "Fechar" at bounding box center [366, 255] width 70 height 14
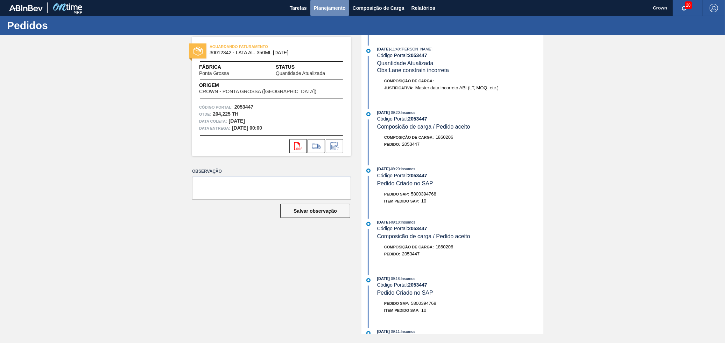
click at [315, 8] on button "Planejamento" at bounding box center [329, 8] width 39 height 16
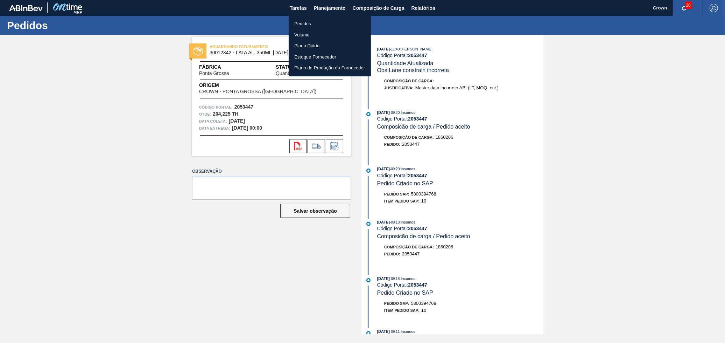
click at [319, 23] on li "Pedidos" at bounding box center [330, 23] width 82 height 11
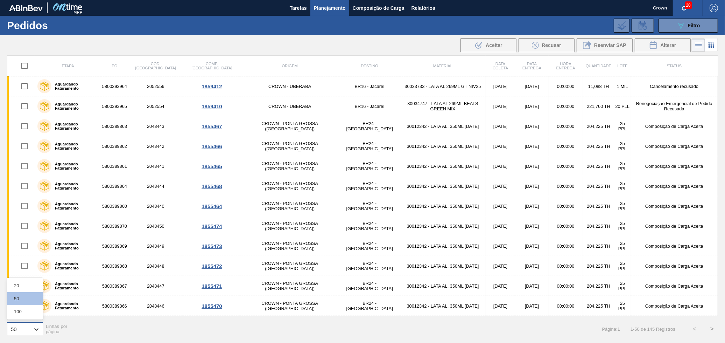
click at [31, 326] on div at bounding box center [36, 329] width 13 height 13
click at [23, 314] on div "100" at bounding box center [25, 311] width 36 height 13
click at [712, 325] on button ">" at bounding box center [711, 328] width 17 height 17
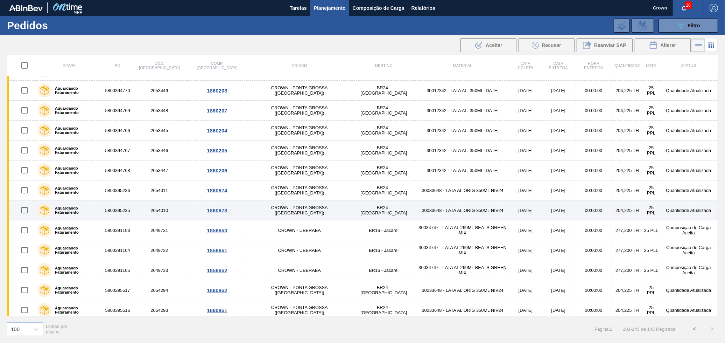
scroll to position [658, 0]
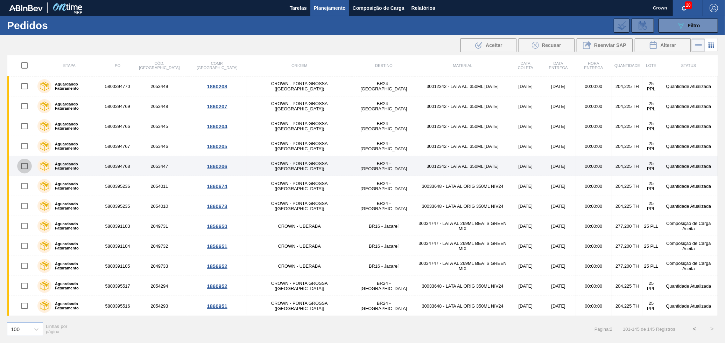
click at [27, 168] on input "checkbox" at bounding box center [24, 166] width 15 height 15
checkbox input "true"
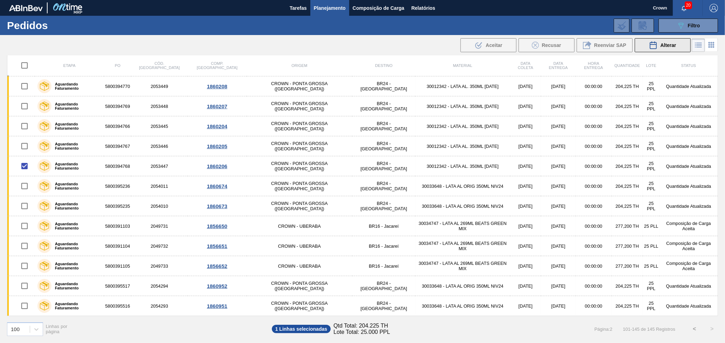
click at [640, 44] on button "Alterar" at bounding box center [663, 45] width 56 height 14
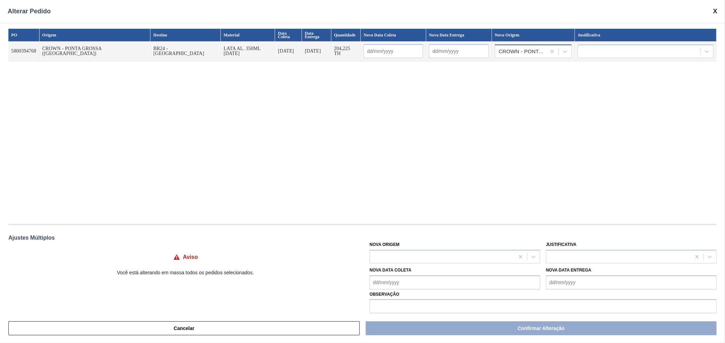
click at [544, 49] on div "CROWN - PONTA GROSSA ([GEOGRAPHIC_DATA])" at bounding box center [523, 51] width 48 height 5
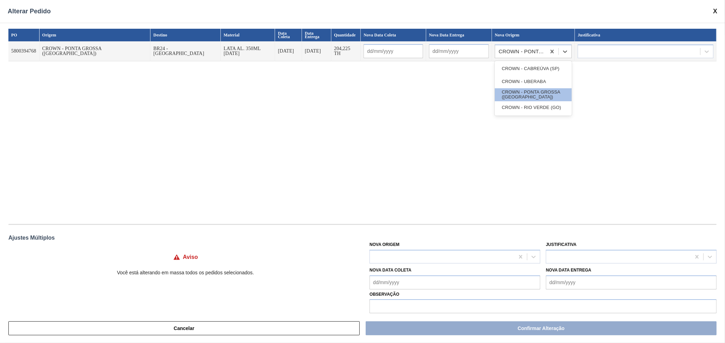
drag, startPoint x: 542, startPoint y: 105, endPoint x: 526, endPoint y: 101, distance: 16.1
click at [541, 105] on div "CROWN - RIO VERDE (GO)" at bounding box center [533, 107] width 77 height 13
type input "[DATE]"
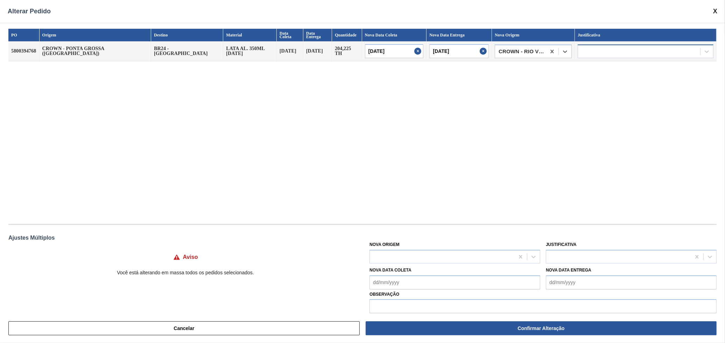
drag, startPoint x: 615, startPoint y: 56, endPoint x: 614, endPoint y: 52, distance: 3.9
click at [615, 55] on td at bounding box center [646, 51] width 142 height 20
click at [610, 47] on div at bounding box center [639, 51] width 122 height 10
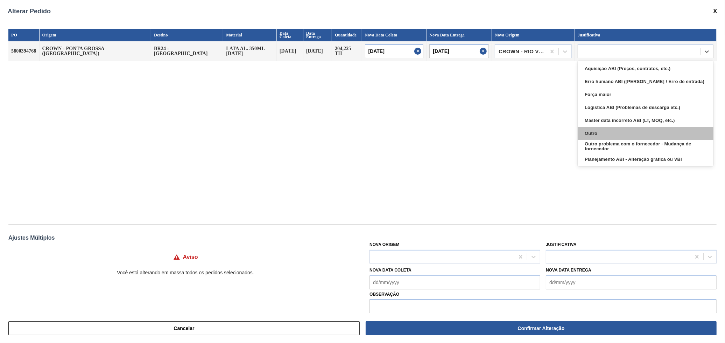
click at [622, 128] on div "Outro" at bounding box center [646, 133] width 136 height 13
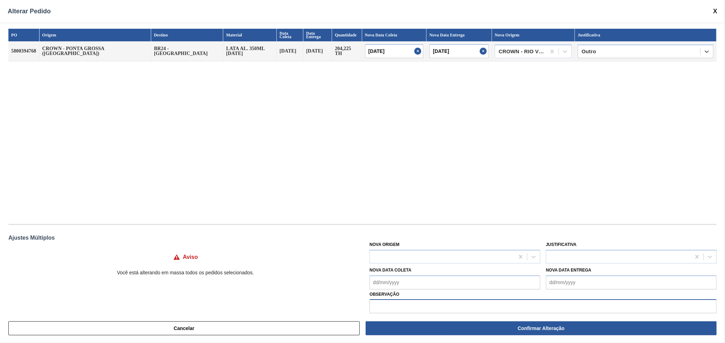
click at [463, 304] on input "text" at bounding box center [542, 306] width 347 height 14
click at [601, 46] on div "Outro" at bounding box center [639, 51] width 122 height 10
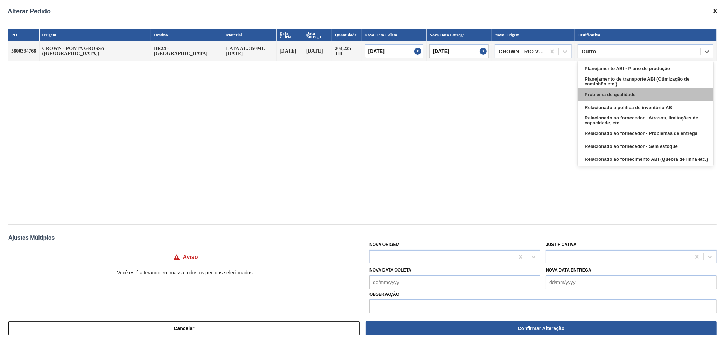
scroll to position [131, 0]
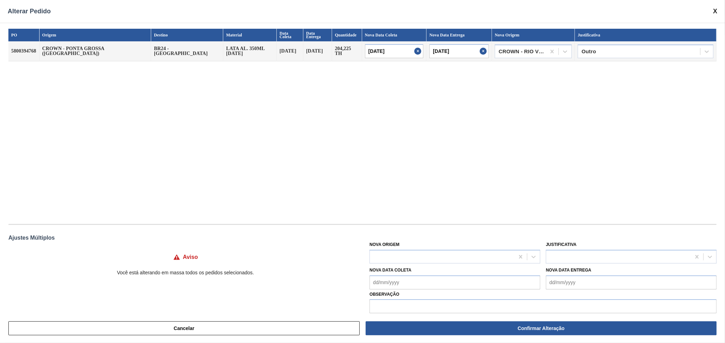
click at [492, 164] on div "PO Origem Destino Material Data Coleta Data Entrega Quantidade Nova Data Coleta…" at bounding box center [362, 123] width 708 height 188
click at [493, 311] on input "text" at bounding box center [542, 306] width 347 height 14
type input "alinhado conforme retorno no D30"
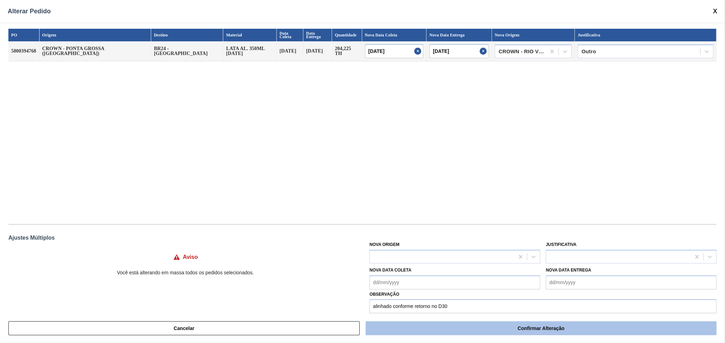
drag, startPoint x: 531, startPoint y: 320, endPoint x: 533, endPoint y: 324, distance: 4.1
click at [533, 324] on div "Cancelar Confirmar Alteração" at bounding box center [362, 327] width 725 height 29
click at [533, 324] on button "Confirmar Alteração" at bounding box center [541, 328] width 351 height 14
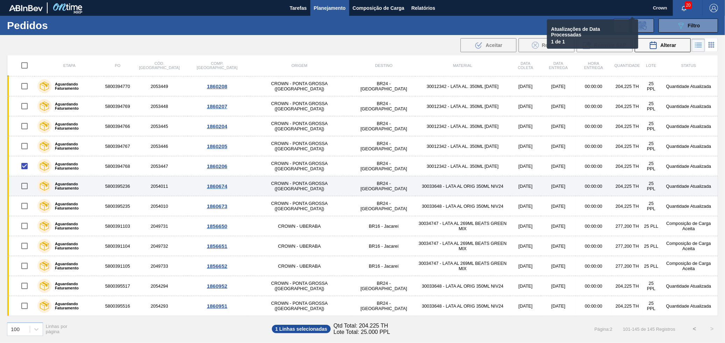
checkbox input "false"
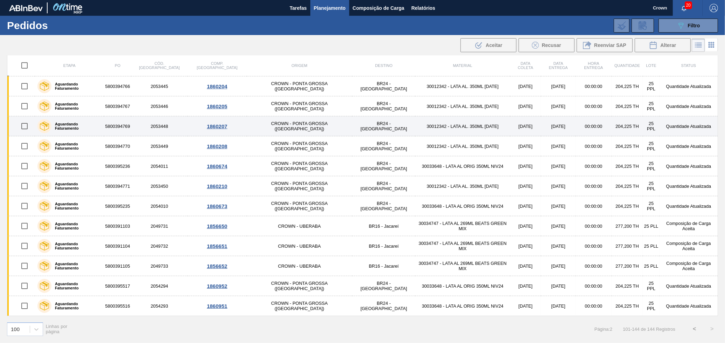
scroll to position [638, 0]
